Goal: Information Seeking & Learning: Learn about a topic

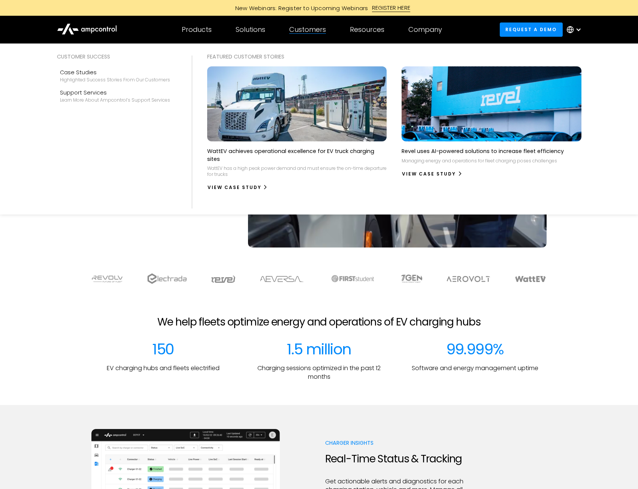
click at [305, 34] on div "Customers Customer success Case Studies Highlighted success stories From Our Cu…" at bounding box center [307, 29] width 61 height 26
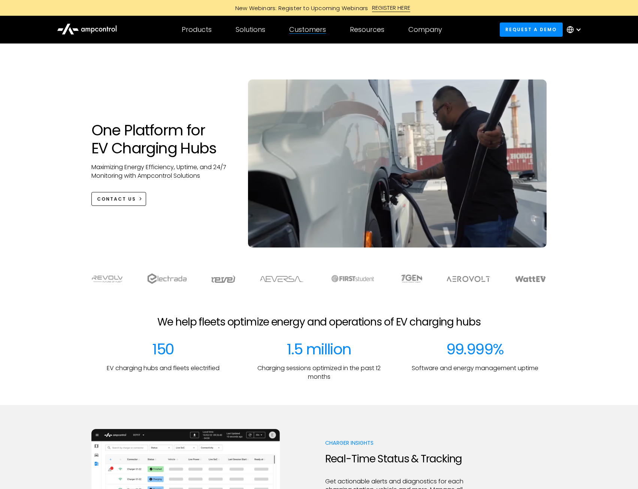
click at [299, 37] on div "Customers Customer success Case Studies Highlighted success stories From Our Cu…" at bounding box center [307, 29] width 61 height 26
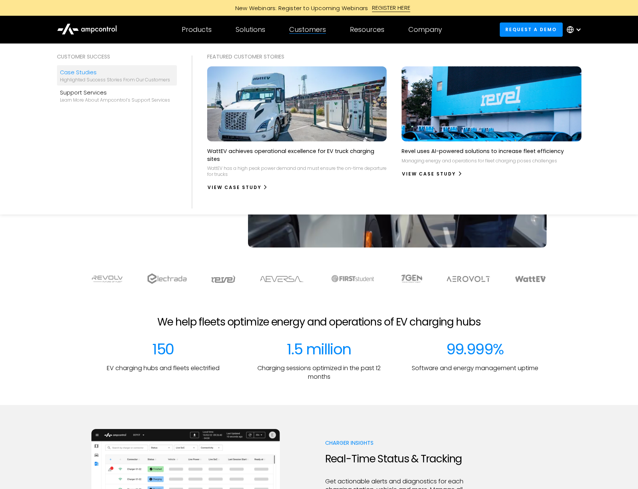
click at [74, 72] on div "Case Studies" at bounding box center [115, 72] width 110 height 8
